Goal: Task Accomplishment & Management: Manage account settings

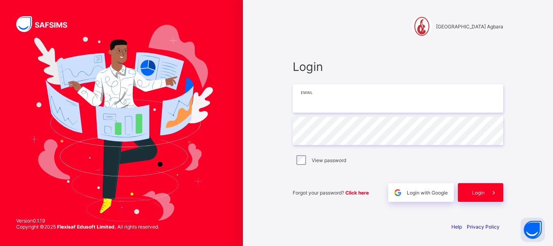
type input "**********"
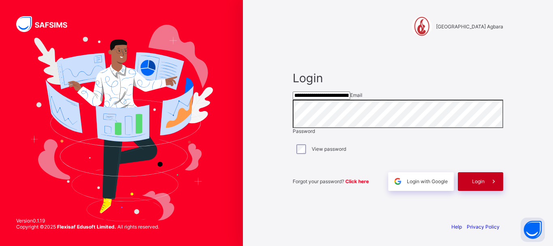
click at [485, 191] on span at bounding box center [494, 181] width 19 height 19
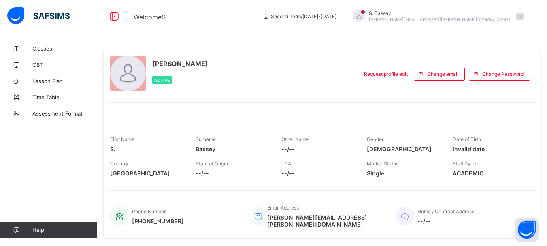
click at [523, 16] on span at bounding box center [519, 16] width 7 height 7
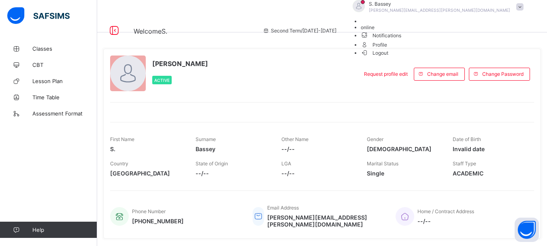
click at [389, 57] on span "Logout" at bounding box center [375, 53] width 28 height 9
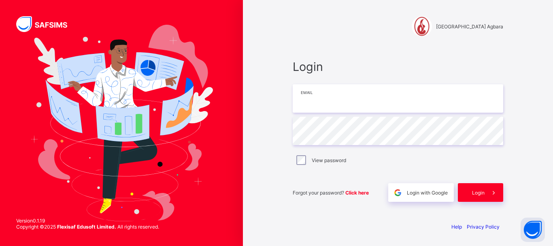
type input "**********"
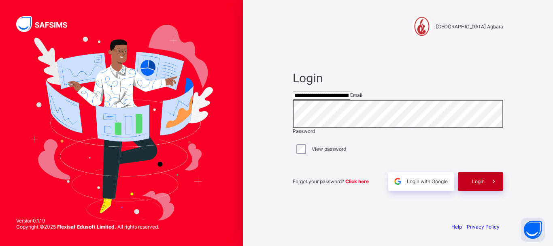
click at [482, 184] on span "Login" at bounding box center [478, 181] width 13 height 6
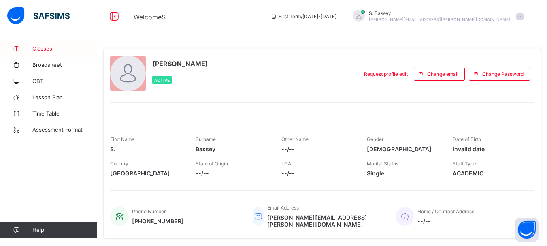
click at [38, 46] on span "Classes" at bounding box center [64, 48] width 65 height 6
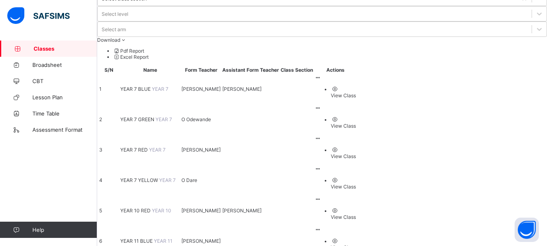
scroll to position [70, 0]
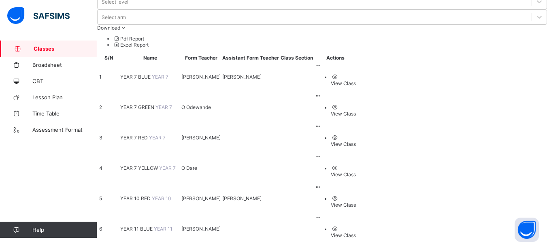
click at [164, 214] on td "YEAR 11 BLUE YEAR 11" at bounding box center [150, 229] width 60 height 30
click at [154, 226] on span "YEAR 11 BLUE" at bounding box center [137, 229] width 34 height 6
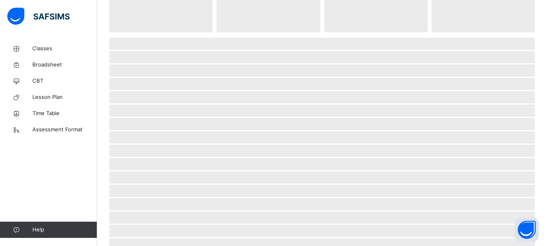
click at [162, 145] on span "‌" at bounding box center [322, 151] width 426 height 12
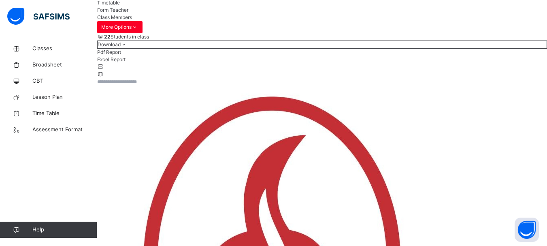
scroll to position [77, 0]
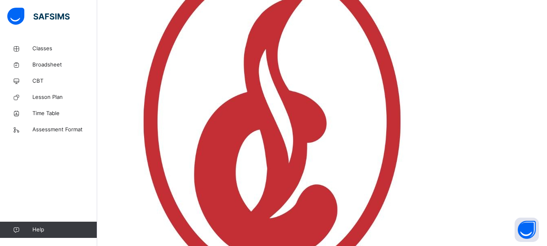
scroll to position [217, 0]
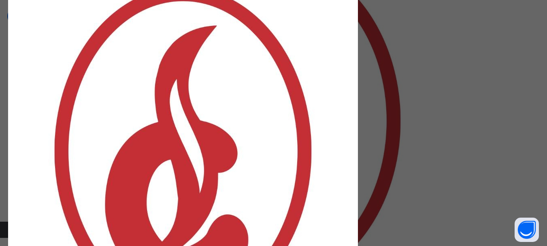
scroll to position [0, 0]
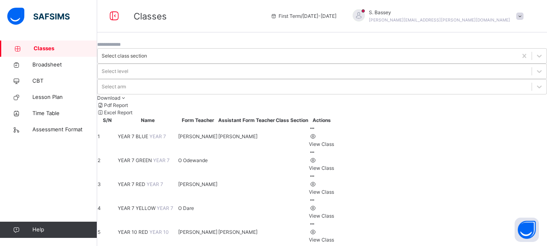
click at [68, 149] on div "Classes Broadsheet CBT Lesson Plan Time Table Assessment Format Help" at bounding box center [48, 138] width 97 height 213
click at [71, 153] on div "Classes Broadsheet CBT Lesson Plan Time Table Assessment Format Help" at bounding box center [48, 138] width 97 height 213
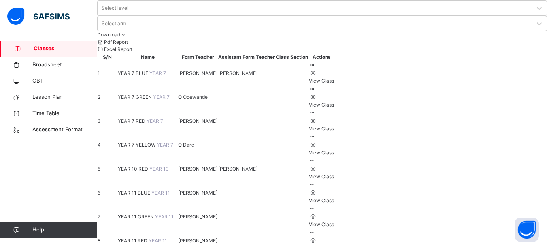
scroll to position [68, 0]
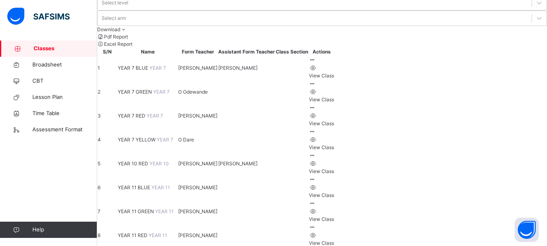
click at [155, 208] on span "YEAR 11 GREEN" at bounding box center [136, 211] width 37 height 6
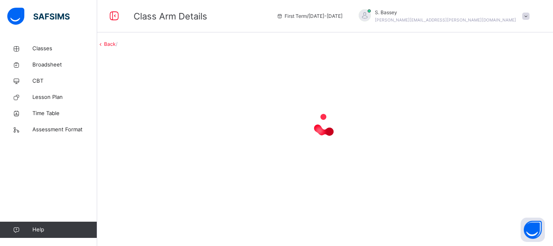
click at [160, 185] on div at bounding box center [325, 125] width 456 height 154
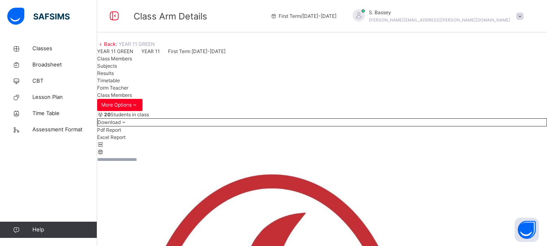
click at [117, 69] on span "Subjects" at bounding box center [107, 66] width 20 height 6
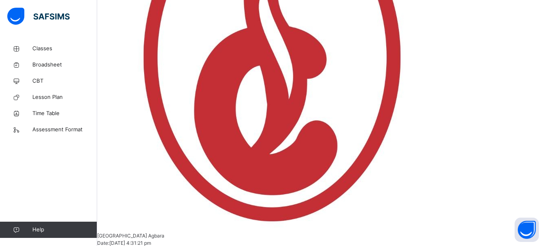
scroll to position [281, 0]
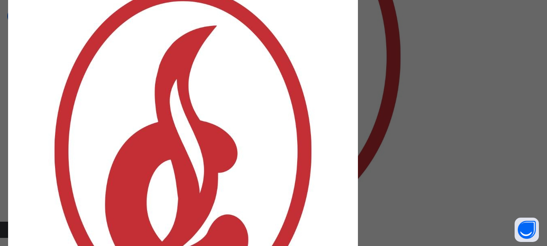
scroll to position [161, 0]
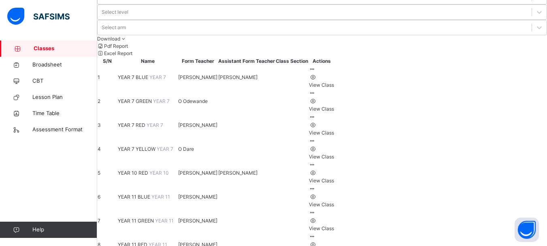
scroll to position [93, 0]
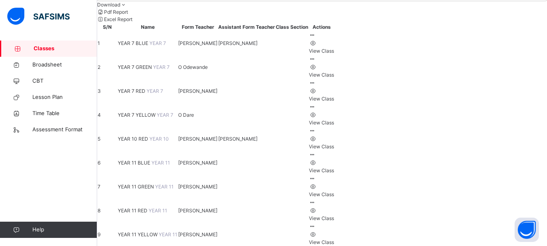
click at [149, 207] on span "YEAR 11 RED" at bounding box center [133, 210] width 31 height 6
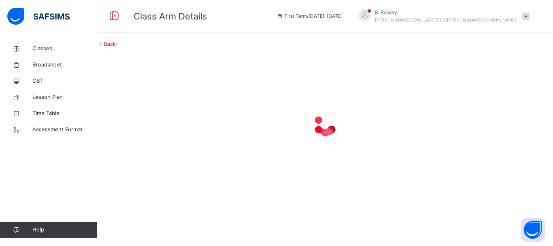
click at [159, 184] on div at bounding box center [325, 125] width 456 height 154
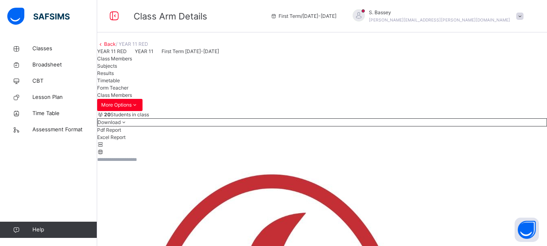
click at [117, 69] on span "Subjects" at bounding box center [107, 66] width 20 height 6
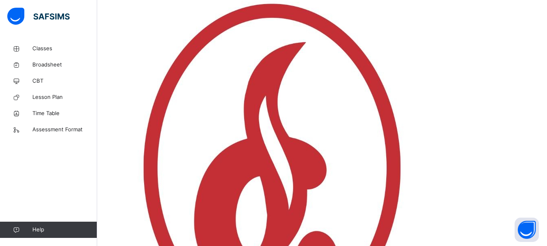
scroll to position [209, 0]
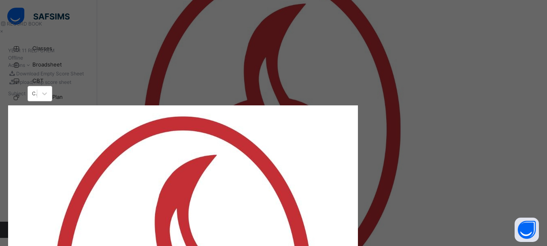
click at [448, 200] on div "RECORD BOOK × YEAR 11 RED : CHEM Offline Actions Download Empty Score Sheet Upl…" at bounding box center [273, 123] width 547 height 246
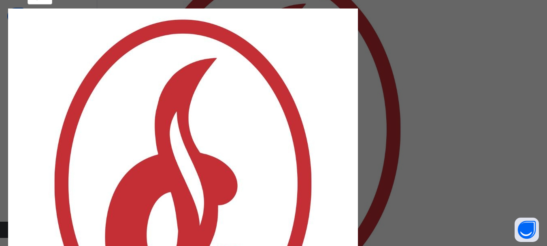
scroll to position [129, 0]
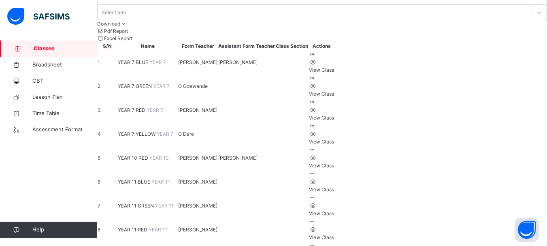
scroll to position [93, 0]
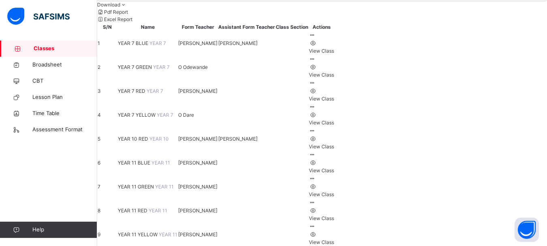
click at [159, 231] on span "YEAR 11 YELLOW" at bounding box center [138, 234] width 41 height 6
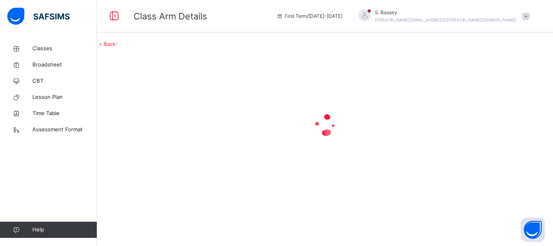
click at [160, 202] on div at bounding box center [325, 125] width 456 height 154
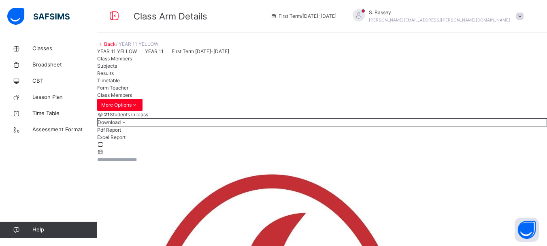
click at [117, 69] on span "Subjects" at bounding box center [107, 66] width 20 height 6
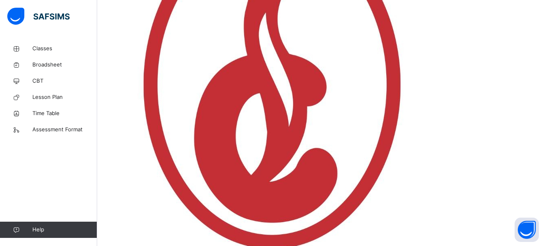
scroll to position [254, 0]
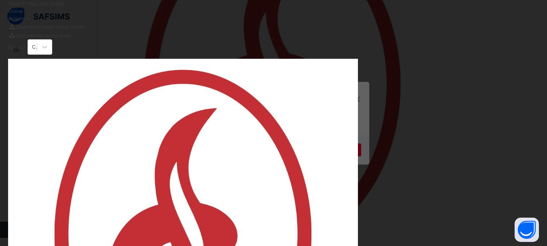
scroll to position [0, 0]
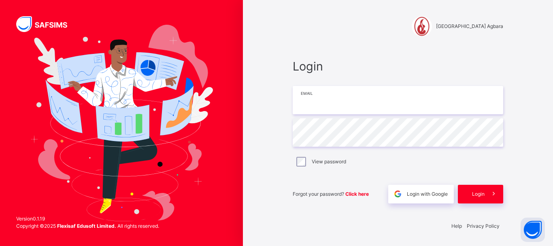
type input "**********"
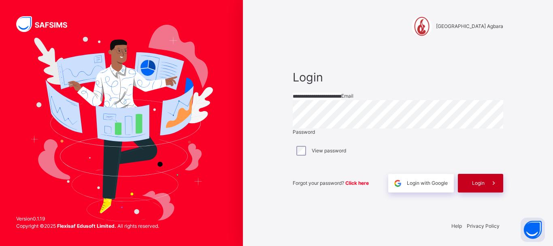
click at [477, 187] on span "Login" at bounding box center [478, 182] width 13 height 7
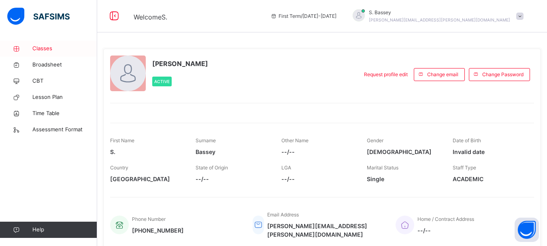
click at [38, 51] on span "Classes" at bounding box center [64, 49] width 65 height 8
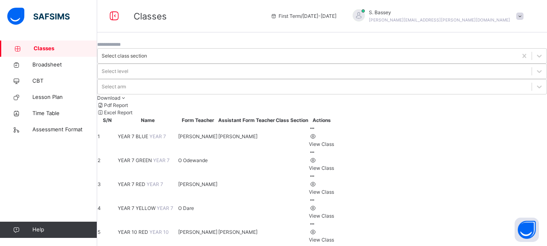
click at [149, 133] on span "YEAR 7 BLUE" at bounding box center [134, 136] width 32 height 6
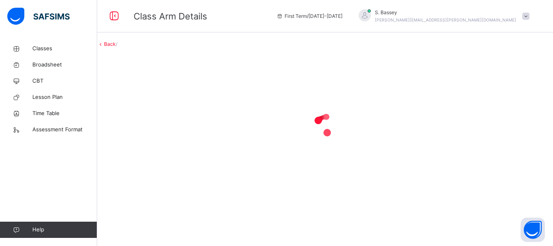
click at [157, 106] on div at bounding box center [325, 125] width 456 height 154
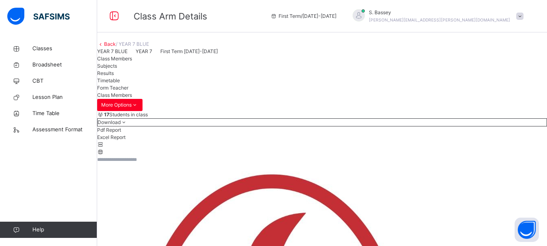
click at [117, 69] on span "Subjects" at bounding box center [107, 66] width 20 height 6
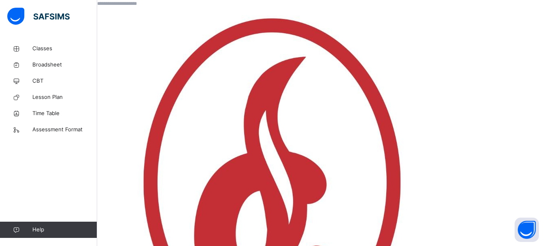
scroll to position [162, 0]
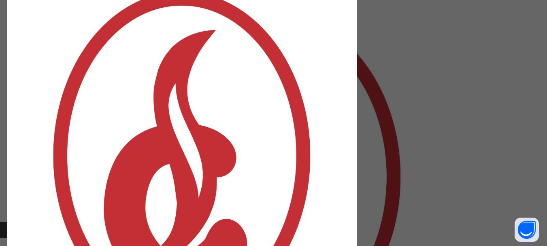
scroll to position [123, 1]
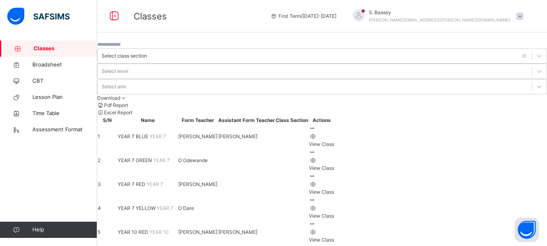
click at [153, 157] on span "YEAR 7 GREEN" at bounding box center [135, 160] width 35 height 6
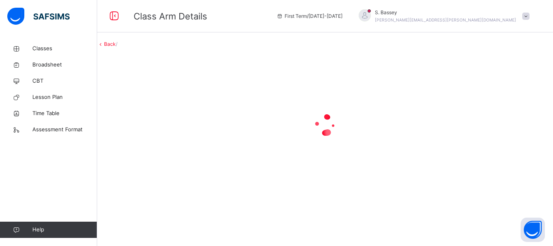
click at [159, 128] on div at bounding box center [325, 125] width 456 height 154
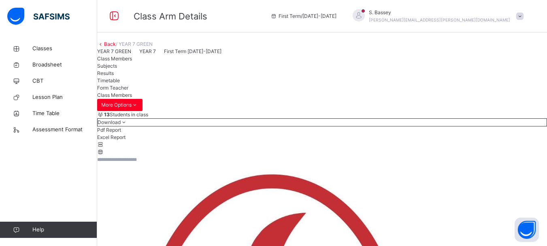
click at [117, 69] on span "Subjects" at bounding box center [107, 66] width 20 height 6
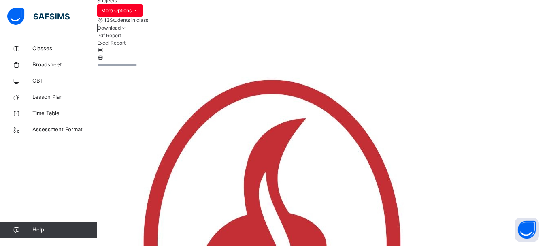
scroll to position [95, 0]
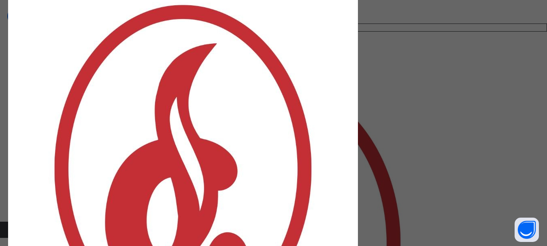
scroll to position [112, 0]
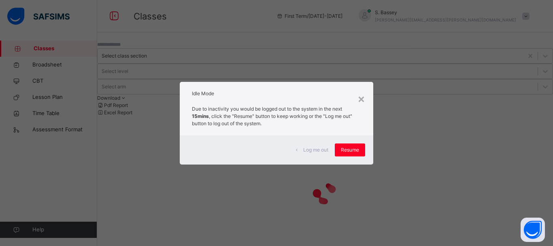
click at [357, 99] on div "Idle Mode" at bounding box center [277, 91] width 194 height 19
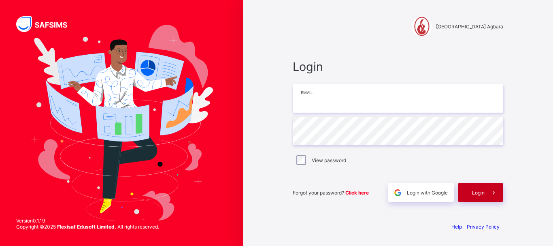
type input "**********"
click at [482, 194] on span "Login" at bounding box center [478, 192] width 13 height 6
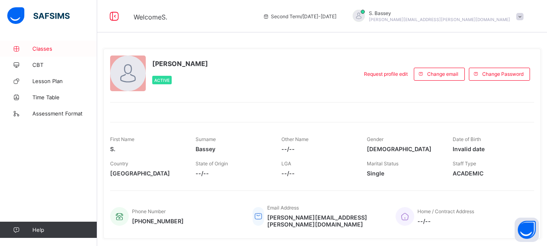
click at [40, 48] on span "Classes" at bounding box center [64, 48] width 65 height 6
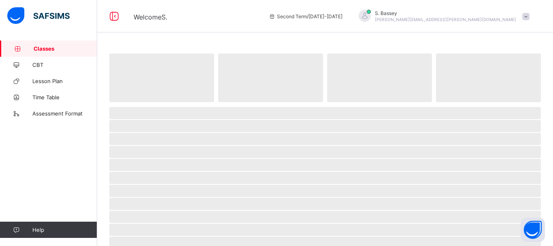
click at [40, 48] on span "Classes" at bounding box center [66, 48] width 64 height 6
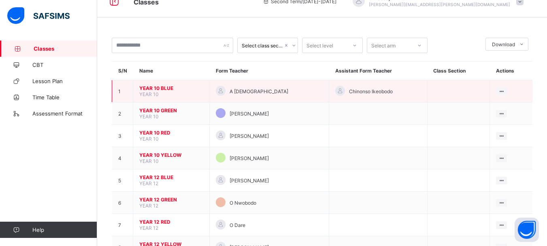
scroll to position [15, 0]
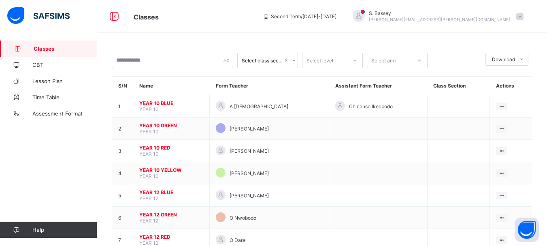
click at [523, 15] on span at bounding box center [519, 16] width 7 height 7
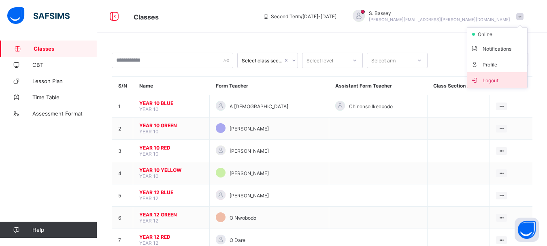
click at [493, 82] on span "Logout" at bounding box center [496, 79] width 53 height 9
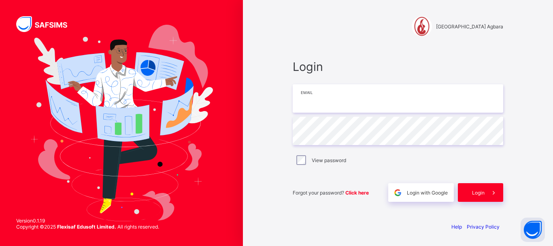
type input "**********"
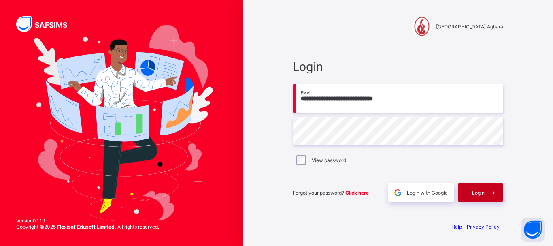
click at [483, 191] on span "Login" at bounding box center [478, 192] width 13 height 6
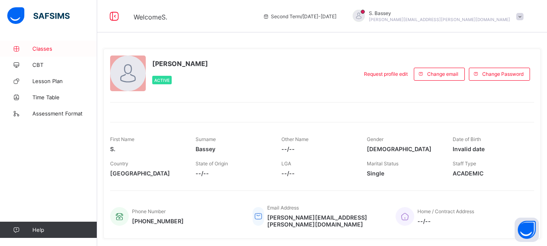
click at [45, 49] on span "Classes" at bounding box center [64, 48] width 65 height 6
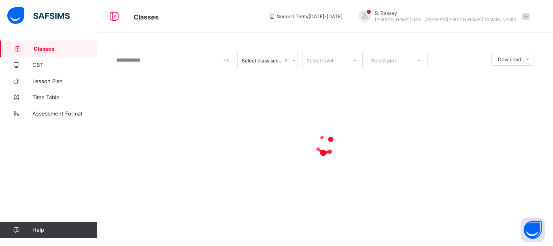
click at [45, 49] on span "Classes" at bounding box center [66, 48] width 64 height 6
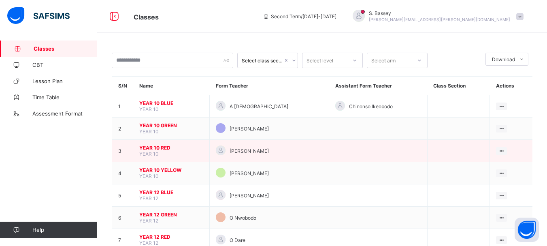
scroll to position [48, 0]
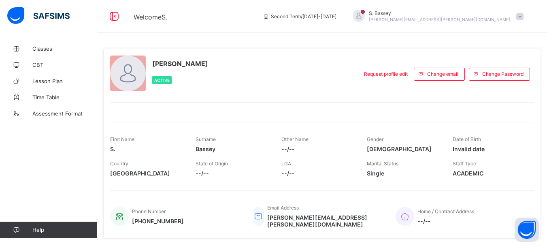
click at [523, 17] on span at bounding box center [519, 16] width 7 height 7
click at [336, 18] on span "Second Term / 2024-2025" at bounding box center [300, 16] width 74 height 6
click at [336, 15] on span "Second Term / 2024-2025" at bounding box center [300, 16] width 74 height 6
click at [523, 18] on span at bounding box center [519, 16] width 7 height 7
click at [336, 18] on span "Second Term / 2024-2025" at bounding box center [300, 16] width 74 height 6
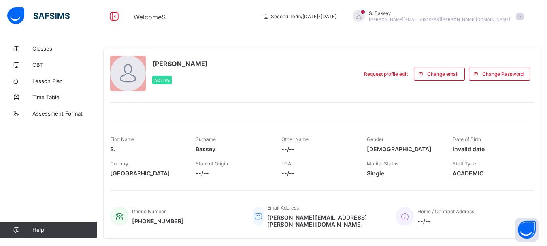
click at [523, 17] on span at bounding box center [519, 16] width 7 height 7
click at [500, 78] on span "Logout" at bounding box center [496, 79] width 53 height 9
